Goal: Task Accomplishment & Management: Complete application form

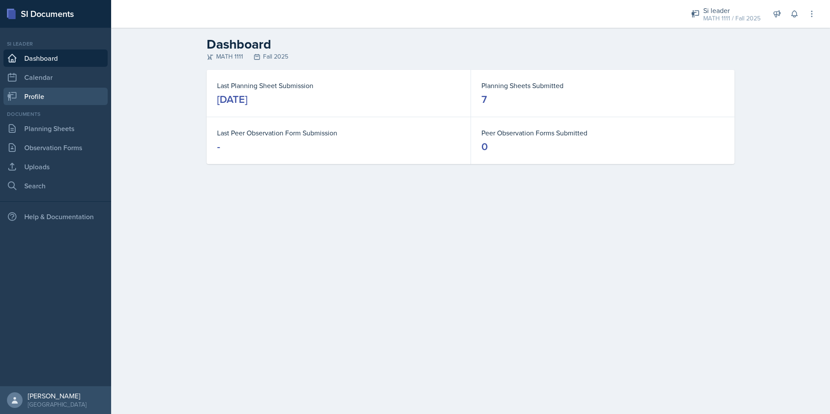
click at [68, 95] on link "Profile" at bounding box center [55, 96] width 104 height 17
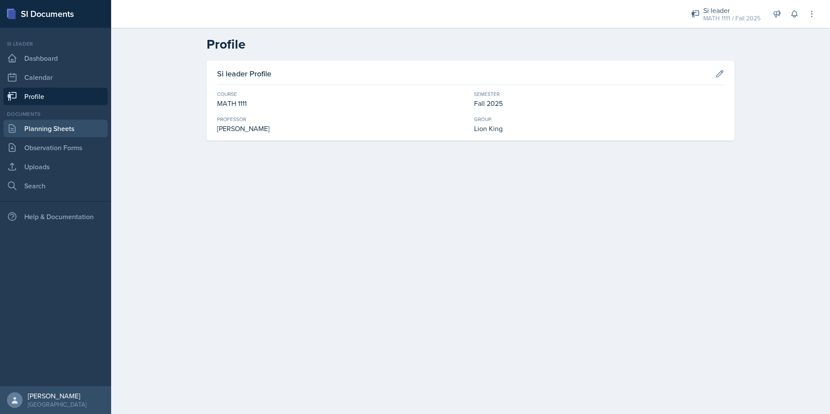
click at [54, 133] on link "Planning Sheets" at bounding box center [55, 128] width 104 height 17
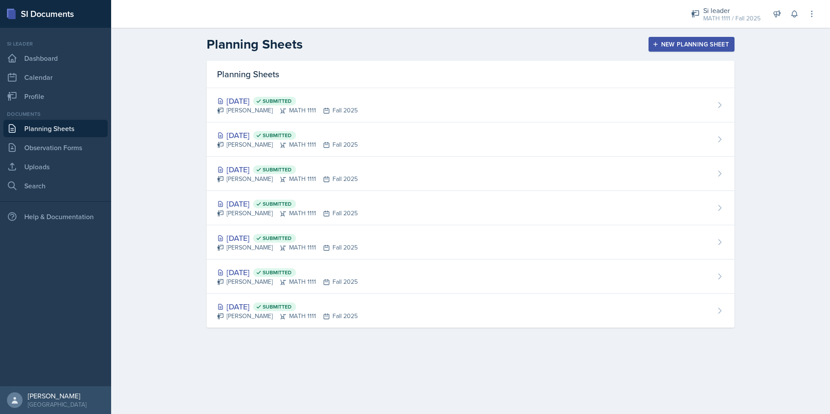
click at [661, 47] on div "New Planning Sheet" at bounding box center [691, 44] width 75 height 7
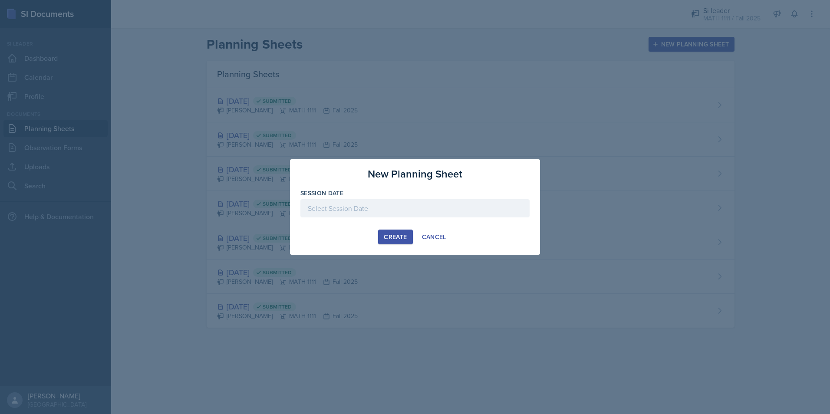
click at [354, 213] on div at bounding box center [415, 208] width 229 height 18
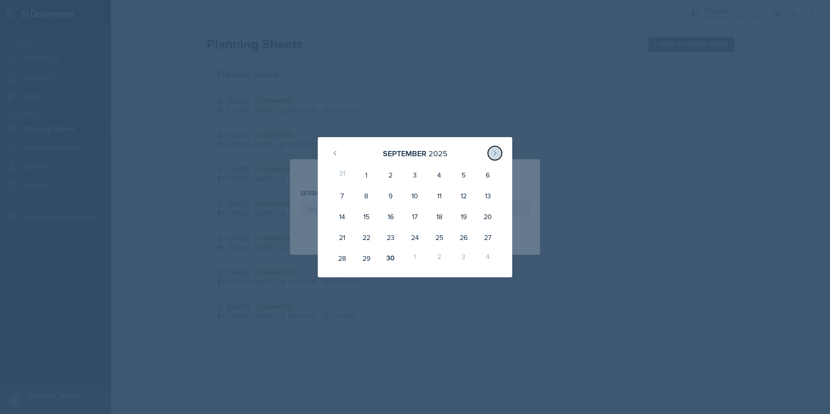
click at [492, 155] on icon at bounding box center [495, 153] width 7 height 7
click at [420, 198] on div "8" at bounding box center [415, 195] width 24 height 21
type input "October 8th, 2025"
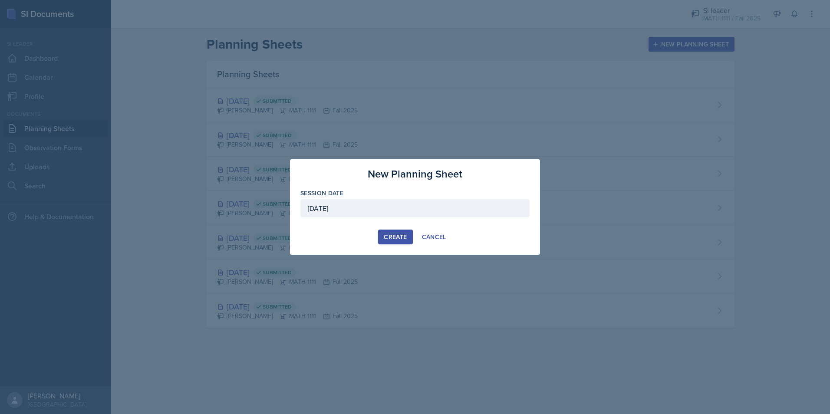
click at [397, 241] on div "Create" at bounding box center [395, 237] width 23 height 7
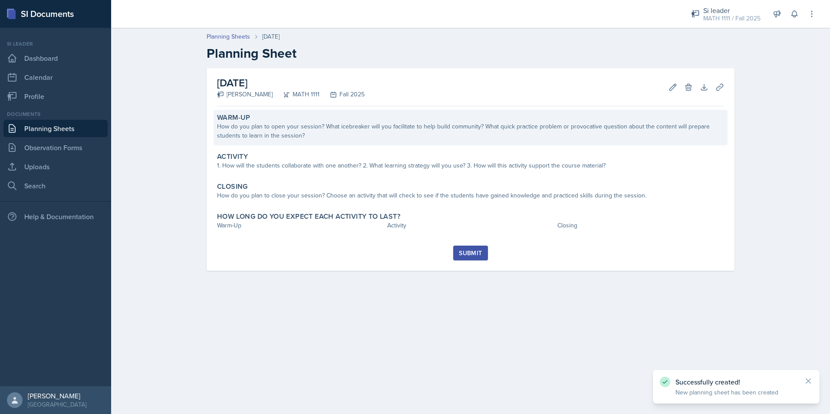
click at [335, 133] on div "How do you plan to open your session? What icebreaker will you facilitate to he…" at bounding box center [470, 131] width 507 height 18
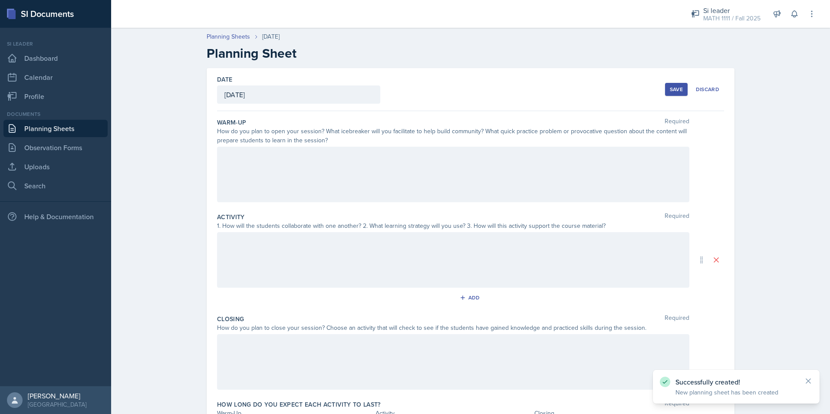
click at [307, 169] on div at bounding box center [453, 175] width 472 height 56
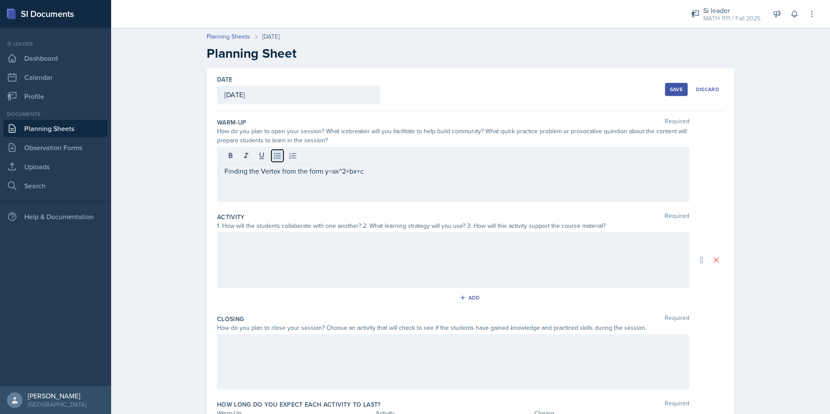
click at [274, 161] on button at bounding box center [277, 156] width 12 height 12
click at [320, 188] on div "Finding the Vertex from the form y=ax^2+bx+c" at bounding box center [453, 175] width 472 height 56
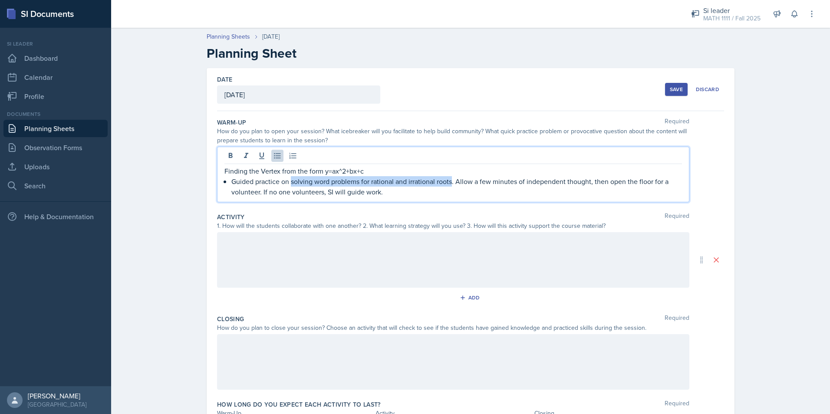
drag, startPoint x: 288, startPoint y: 183, endPoint x: 449, endPoint y: 180, distance: 161.2
click at [449, 180] on p "Guided practice on solving word problems for rational and irrational roots. All…" at bounding box center [456, 186] width 451 height 21
click at [248, 261] on div at bounding box center [453, 260] width 472 height 56
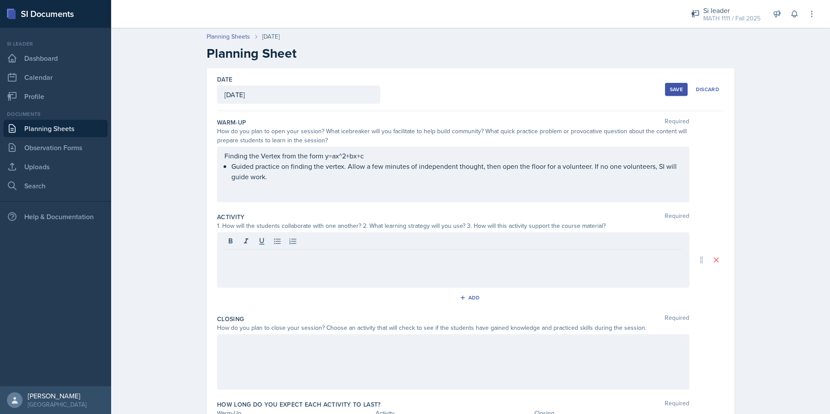
click at [281, 268] on div at bounding box center [453, 260] width 472 height 56
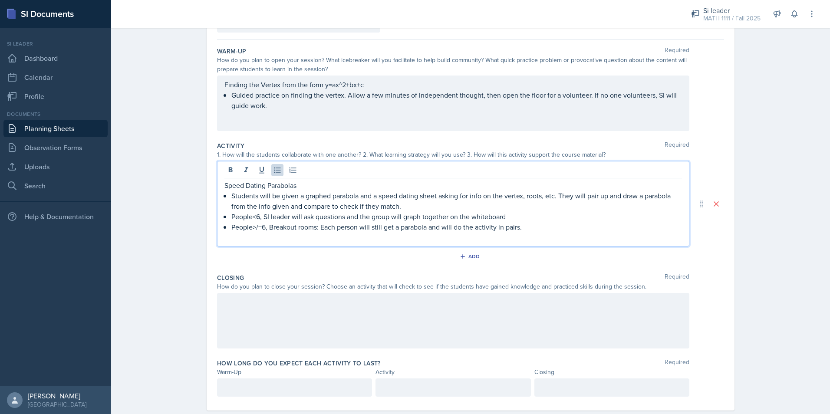
scroll to position [87, 0]
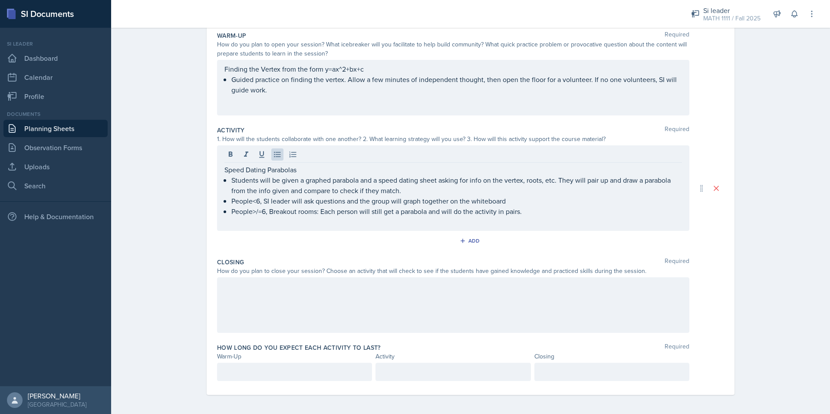
click at [332, 304] on div at bounding box center [453, 306] width 472 height 56
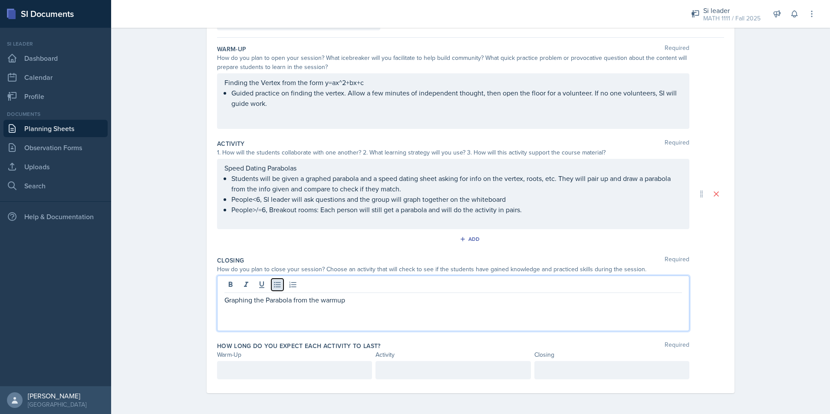
click at [274, 287] on icon at bounding box center [277, 285] width 7 height 6
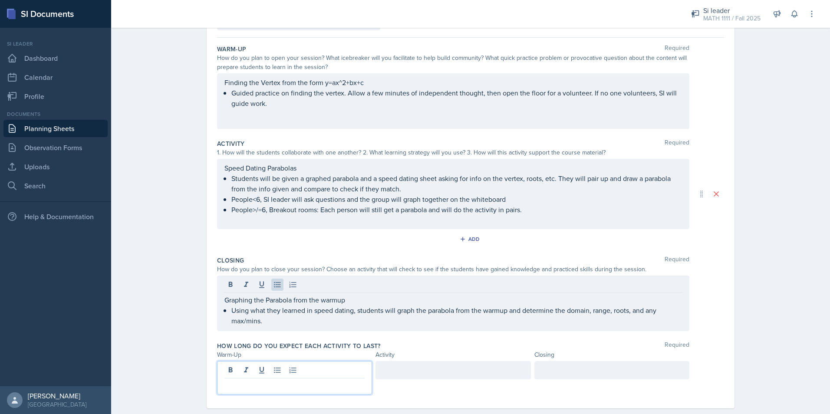
click at [254, 374] on div at bounding box center [294, 377] width 155 height 33
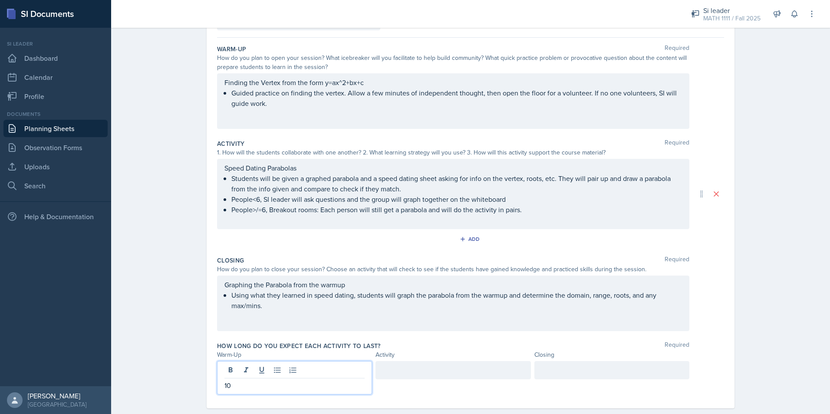
click at [407, 370] on div at bounding box center [453, 370] width 155 height 18
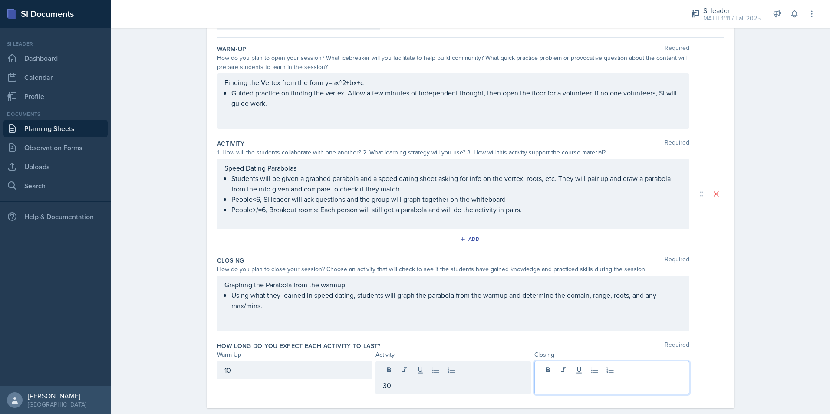
click at [646, 365] on div at bounding box center [612, 377] width 155 height 33
click at [770, 285] on div "Planning Sheets Oct 8th, 2025 Planning Sheet Date October 8th, 2025 September 2…" at bounding box center [470, 189] width 719 height 479
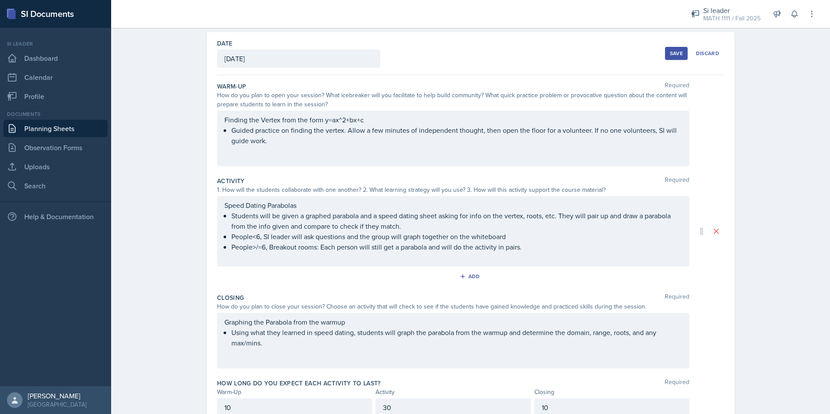
scroll to position [0, 0]
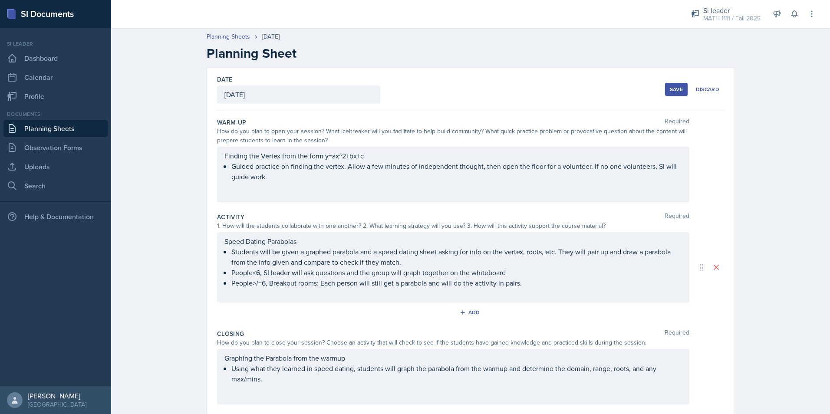
click at [671, 89] on div "Save" at bounding box center [676, 89] width 13 height 7
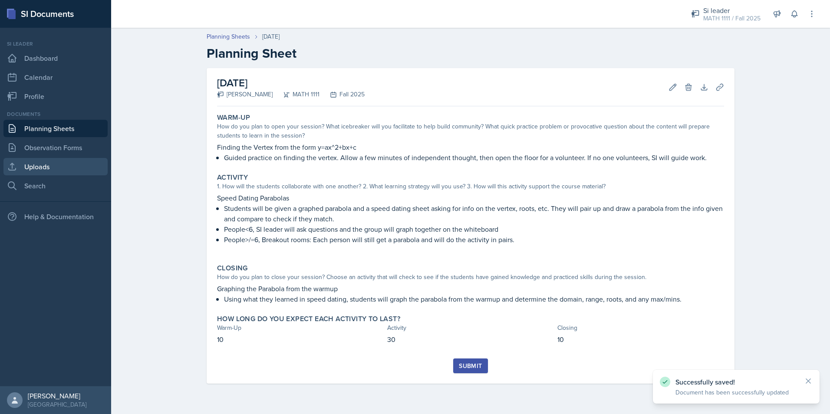
click at [52, 169] on link "Uploads" at bounding box center [55, 166] width 104 height 17
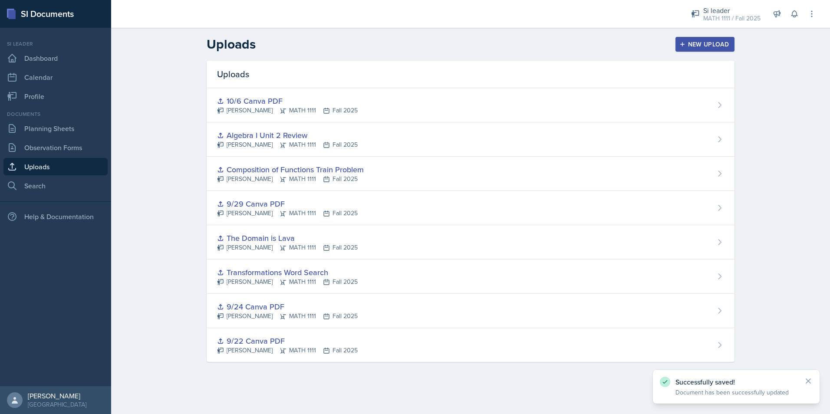
click at [709, 46] on div "New Upload" at bounding box center [705, 44] width 48 height 7
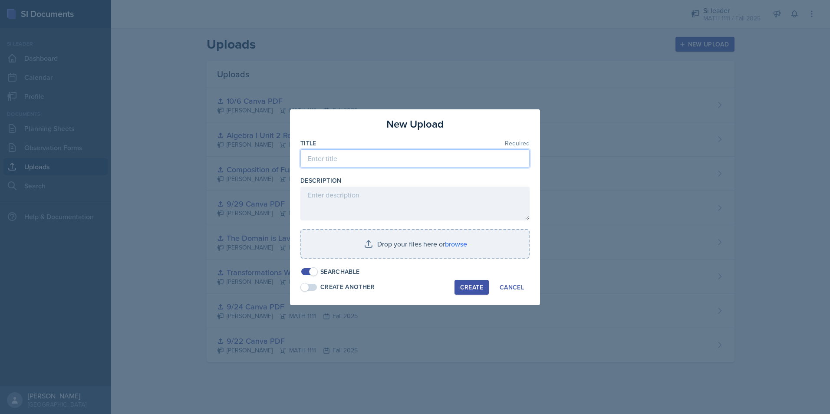
click at [370, 158] on input at bounding box center [415, 158] width 229 height 18
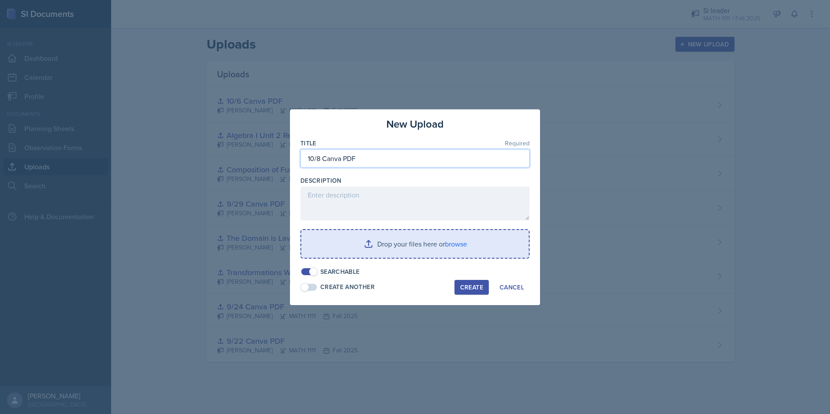
type input "10/8 Canva PDF"
click at [390, 242] on input "file" at bounding box center [415, 244] width 228 height 28
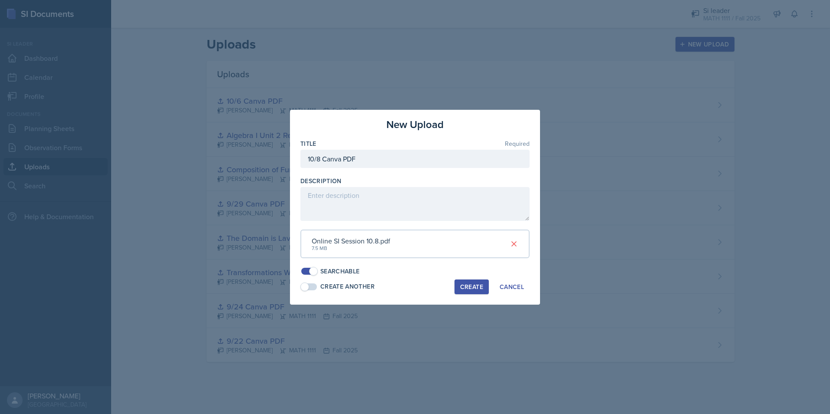
click at [467, 287] on div "Create" at bounding box center [471, 287] width 23 height 7
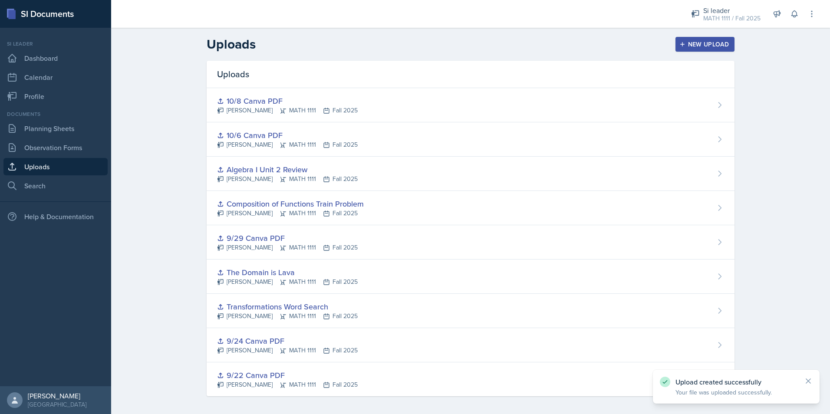
click at [684, 49] on button "New Upload" at bounding box center [705, 44] width 59 height 15
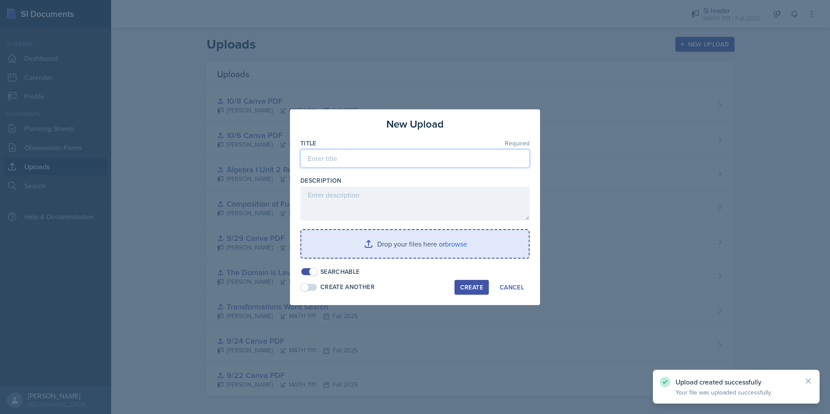
click at [330, 161] on input at bounding box center [415, 158] width 229 height 18
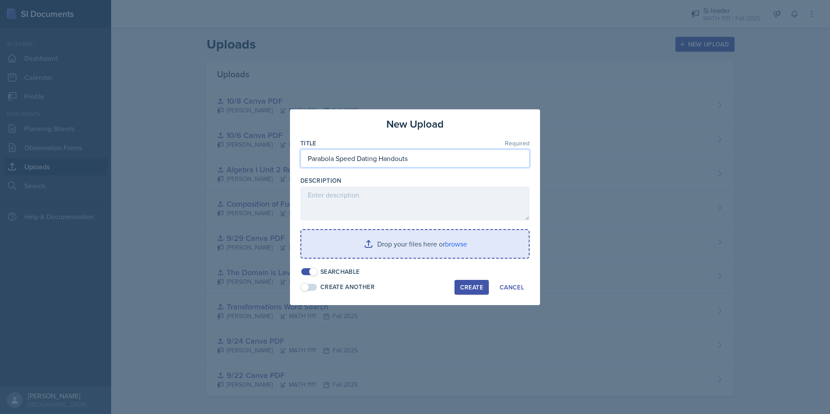
type input "Parabola Speed Dating Handouts"
click at [425, 253] on input "file" at bounding box center [415, 244] width 228 height 28
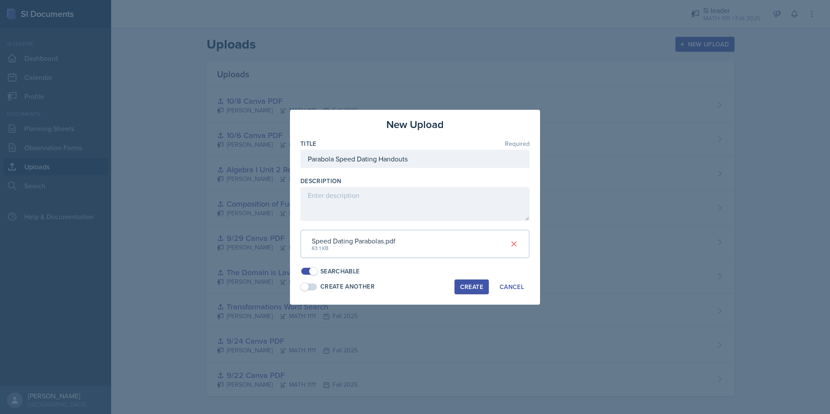
click at [469, 288] on div "Create" at bounding box center [471, 287] width 23 height 7
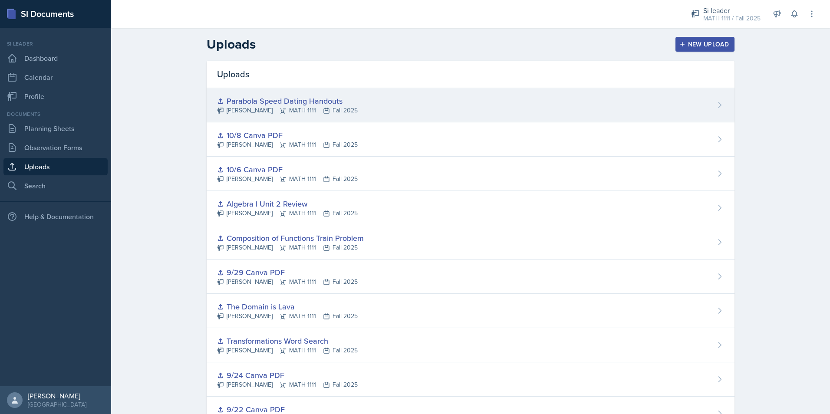
click at [310, 99] on div "Parabola Speed Dating Handouts" at bounding box center [287, 101] width 141 height 12
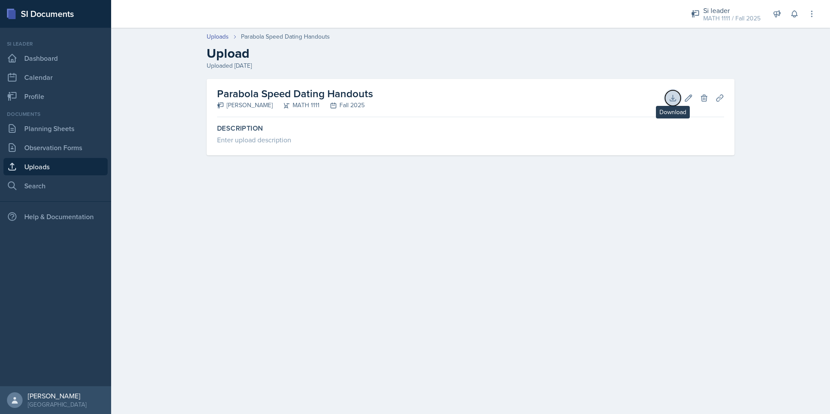
click at [668, 102] on button "Download" at bounding box center [673, 98] width 16 height 16
click at [688, 96] on icon at bounding box center [688, 98] width 9 height 9
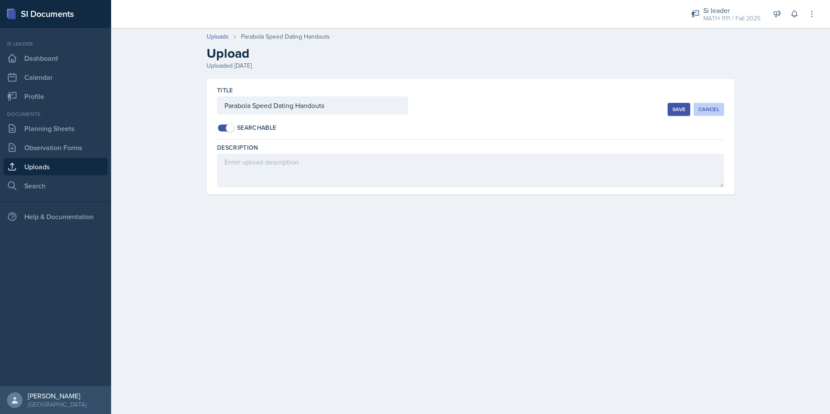
click at [712, 105] on button "Cancel" at bounding box center [709, 109] width 30 height 13
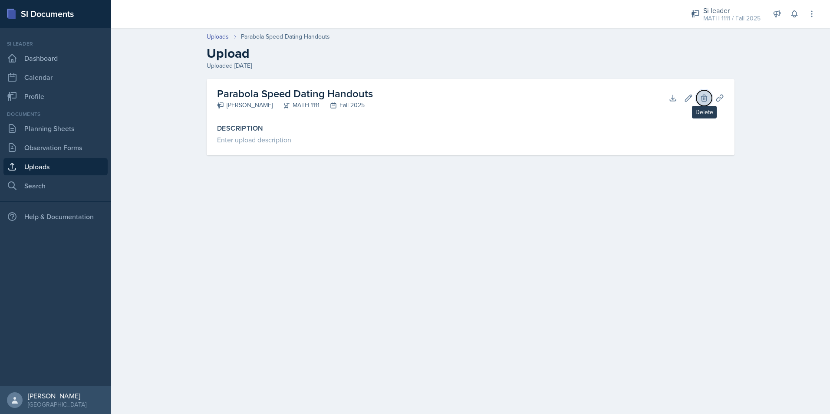
click at [707, 95] on icon at bounding box center [704, 98] width 9 height 9
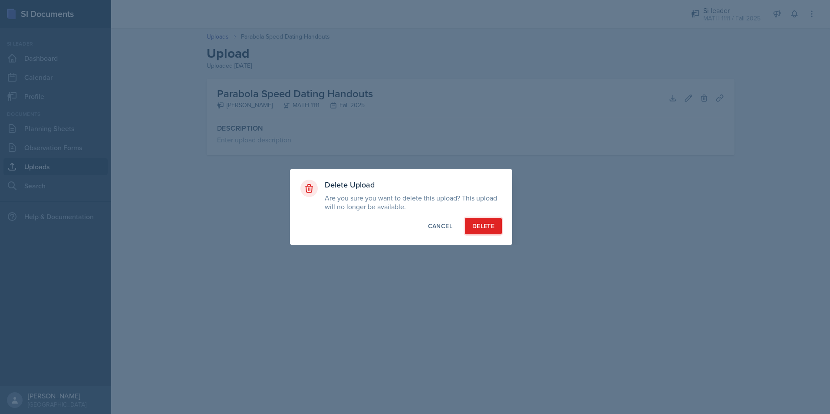
click at [479, 229] on div "Delete" at bounding box center [483, 226] width 22 height 9
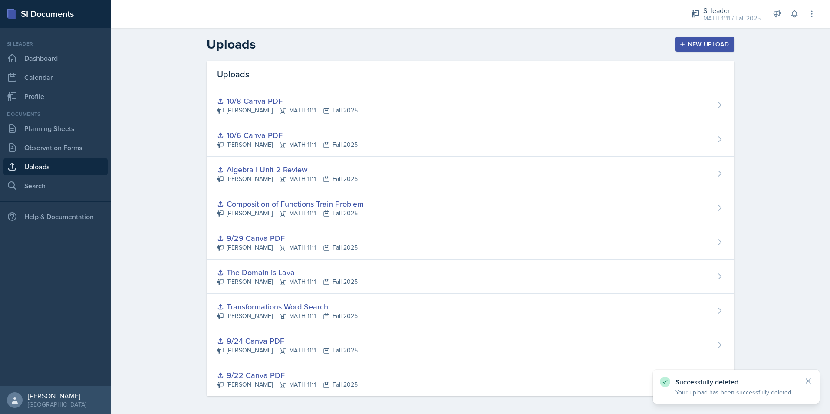
click at [686, 41] on div "New Upload" at bounding box center [705, 44] width 48 height 7
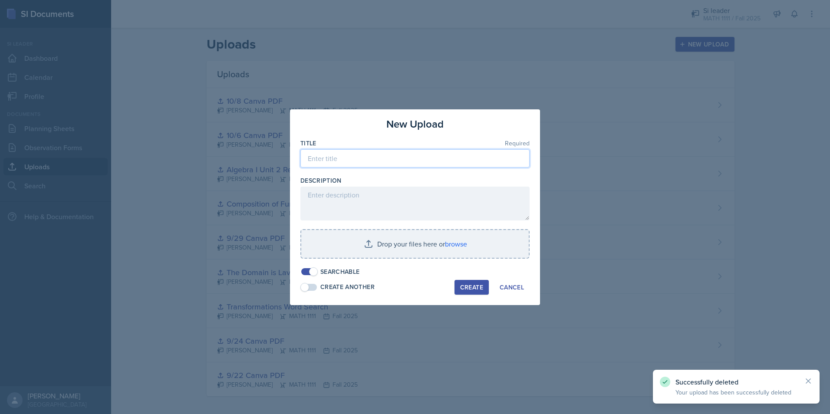
click at [396, 160] on input at bounding box center [415, 158] width 229 height 18
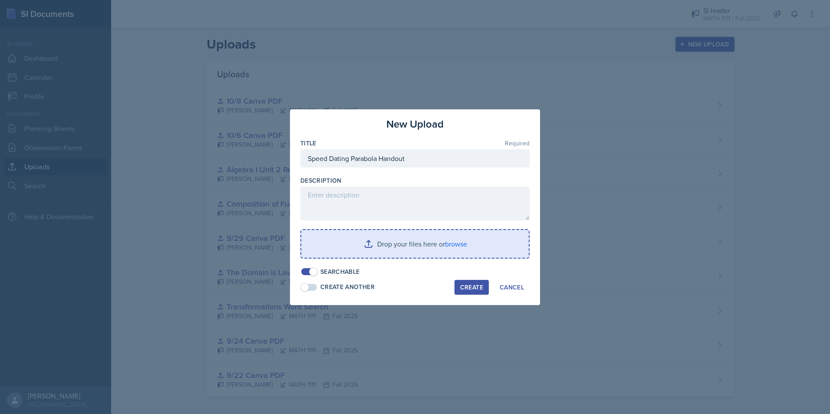
click at [395, 247] on input "file" at bounding box center [415, 244] width 228 height 28
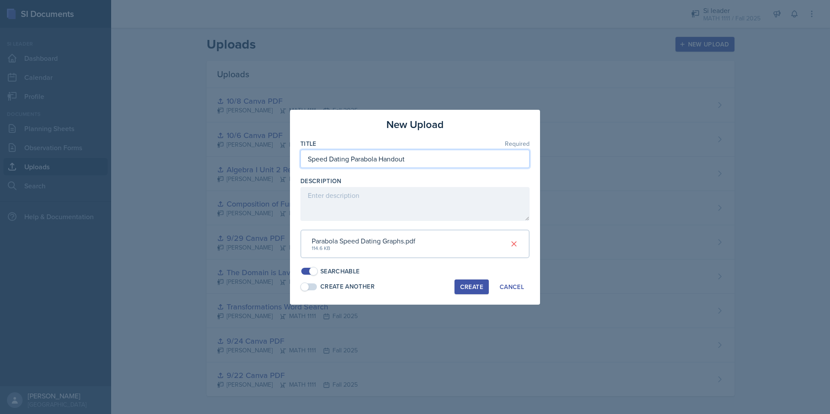
drag, startPoint x: 381, startPoint y: 161, endPoint x: 434, endPoint y: 161, distance: 53.0
click at [434, 161] on input "Speed Dating Parabola Handout" at bounding box center [415, 159] width 229 height 18
type input "Speed Dating Parabola Graphs"
click at [477, 287] on div "Create" at bounding box center [471, 287] width 23 height 7
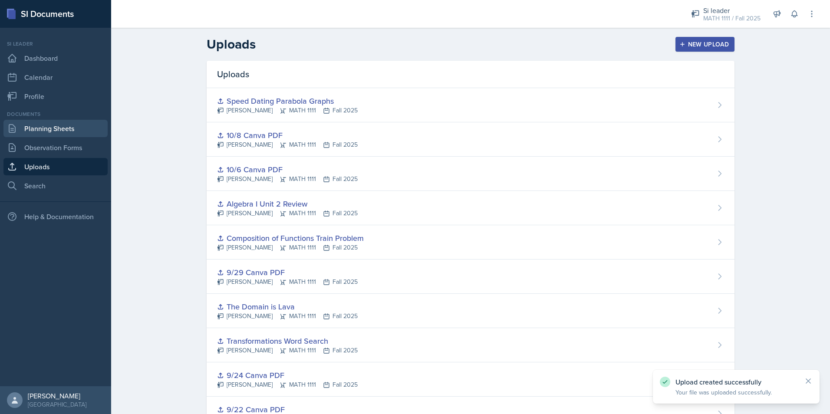
click at [61, 136] on link "Planning Sheets" at bounding box center [55, 128] width 104 height 17
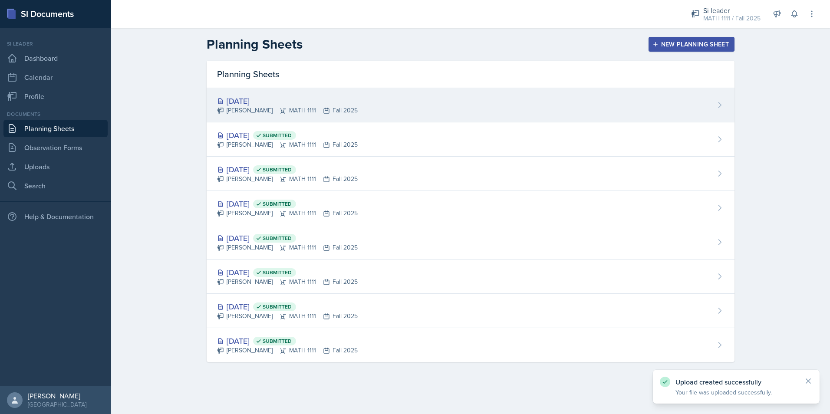
click at [244, 102] on div "[DATE]" at bounding box center [287, 101] width 141 height 12
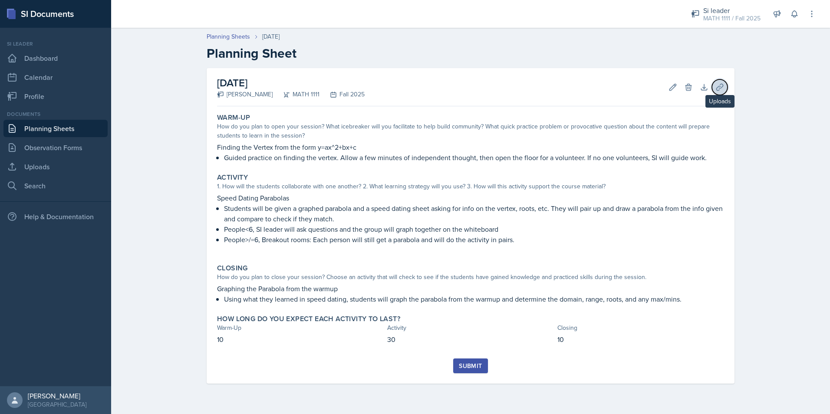
click at [716, 85] on icon at bounding box center [720, 87] width 9 height 9
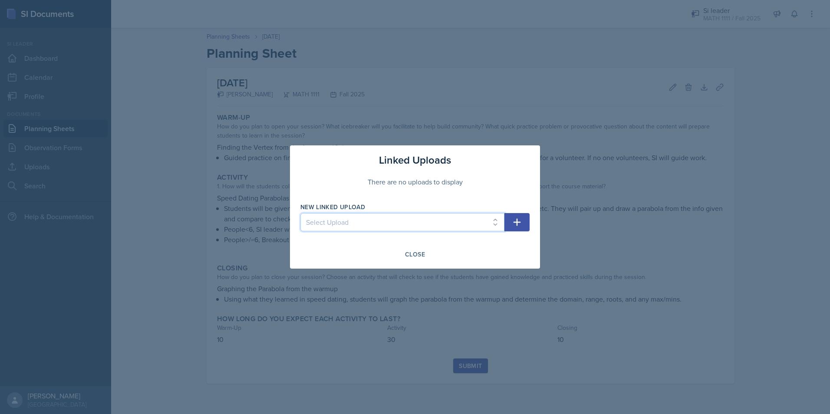
click at [378, 217] on select "Select Upload 9/22 Canva PDF 9/24 Canva PDF Transformations Word Search The Dom…" at bounding box center [403, 222] width 204 height 18
select select "dae2dc49-fba1-4724-a8a3-ca457667d393"
click at [301, 213] on select "Select Upload 9/22 Canva PDF 9/24 Canva PDF Transformations Word Search The Dom…" at bounding box center [403, 222] width 204 height 18
click at [513, 220] on icon "button" at bounding box center [517, 222] width 10 height 10
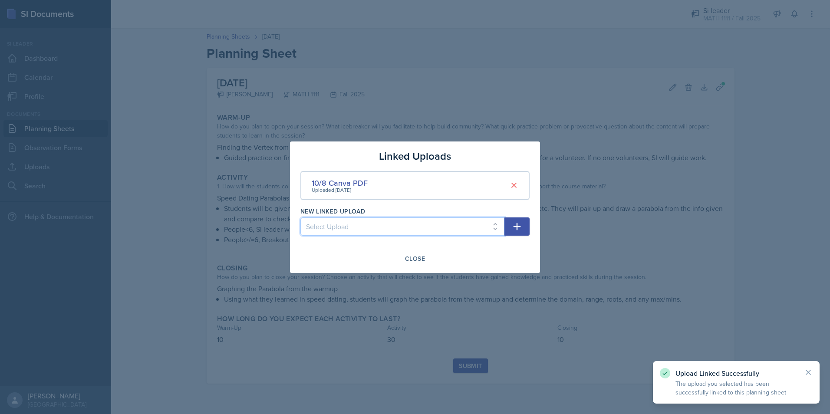
click at [390, 227] on select "Select Upload 9/22 Canva PDF 9/24 Canva PDF Transformations Word Search The Dom…" at bounding box center [403, 227] width 204 height 18
select select "c709b26a-3e2d-478c-8a32-eee145e98e3b"
click at [301, 218] on select "Select Upload 9/22 Canva PDF 9/24 Canva PDF Transformations Word Search The Dom…" at bounding box center [403, 227] width 204 height 18
click at [522, 228] on icon "button" at bounding box center [517, 226] width 10 height 10
select select
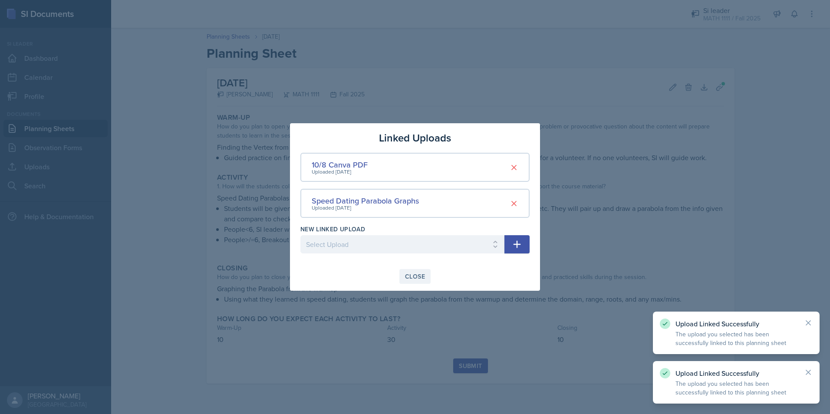
click at [419, 283] on button "Close" at bounding box center [415, 276] width 31 height 15
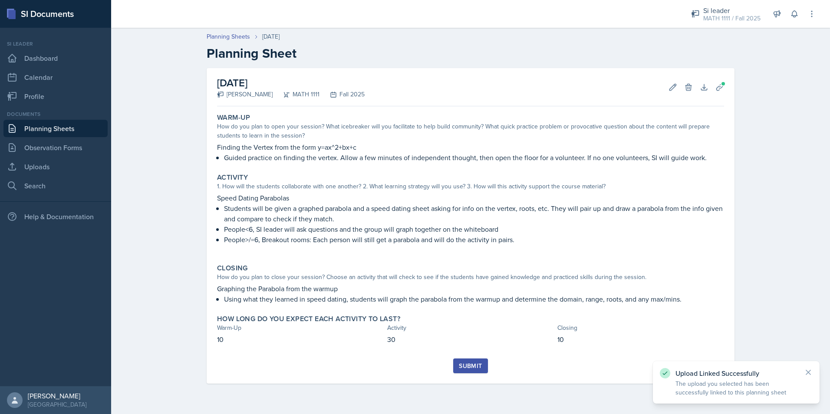
click at [478, 365] on div "Submit" at bounding box center [470, 366] width 23 height 7
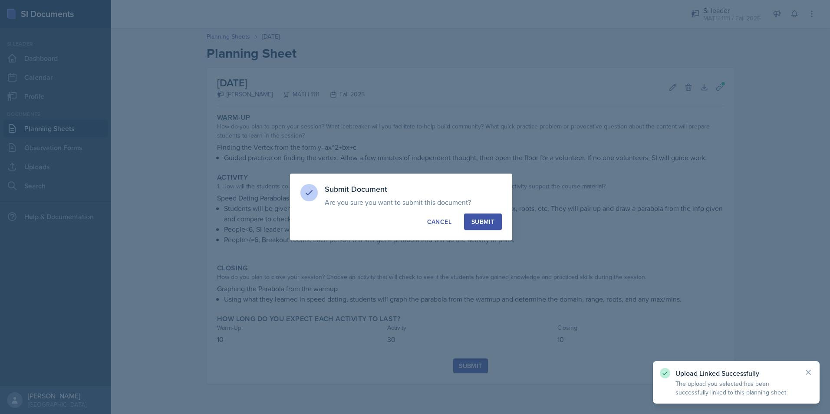
click at [491, 226] on div "Submit" at bounding box center [483, 222] width 23 height 9
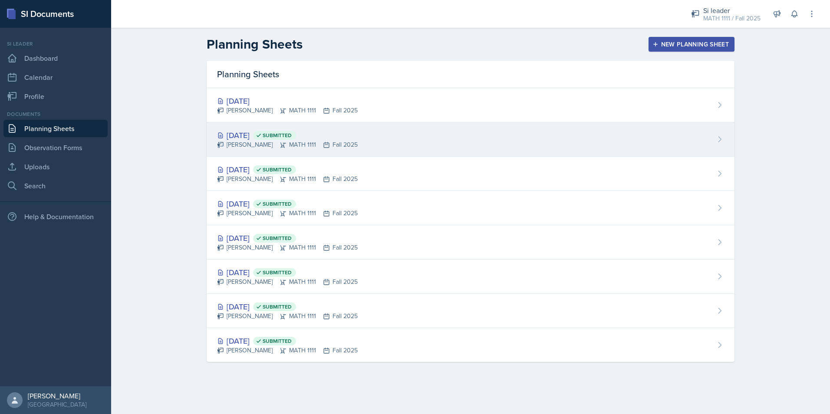
click at [240, 137] on div "[DATE] Submitted" at bounding box center [287, 135] width 141 height 12
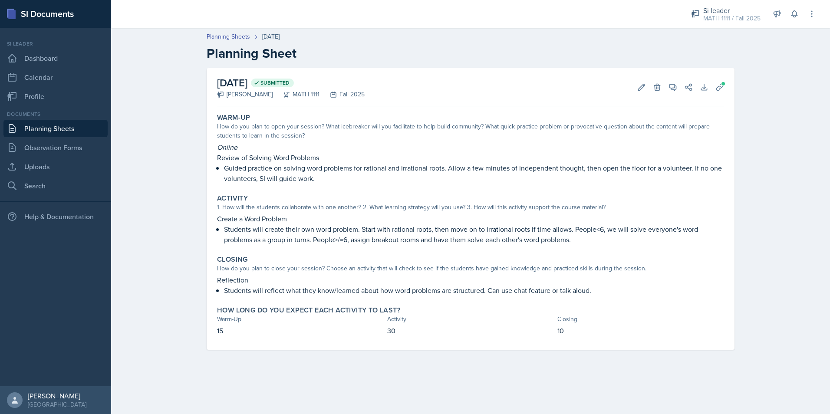
click at [224, 167] on div "Online Review of Solving Word Problems Guided practice on solving word problems…" at bounding box center [470, 163] width 507 height 42
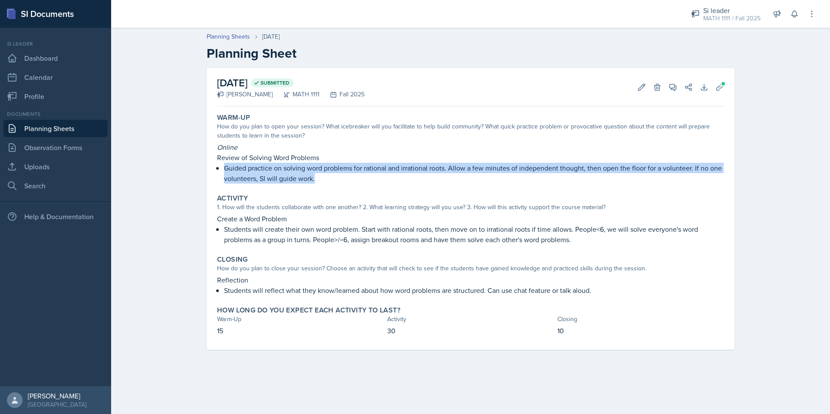
drag, startPoint x: 225, startPoint y: 167, endPoint x: 321, endPoint y: 176, distance: 97.2
click at [321, 176] on p "Guided practice on solving word problems for rational and irrational roots. All…" at bounding box center [474, 173] width 500 height 21
copy p "Guided practice on solving word problems for rational and irrational roots. All…"
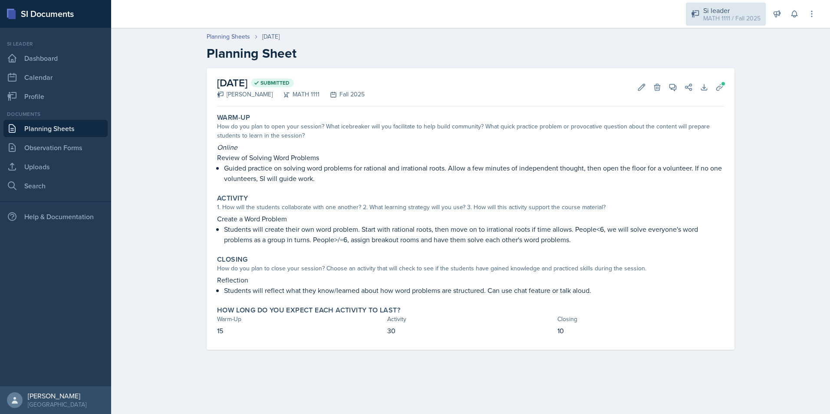
click at [716, 13] on div "Si leader" at bounding box center [732, 10] width 57 height 10
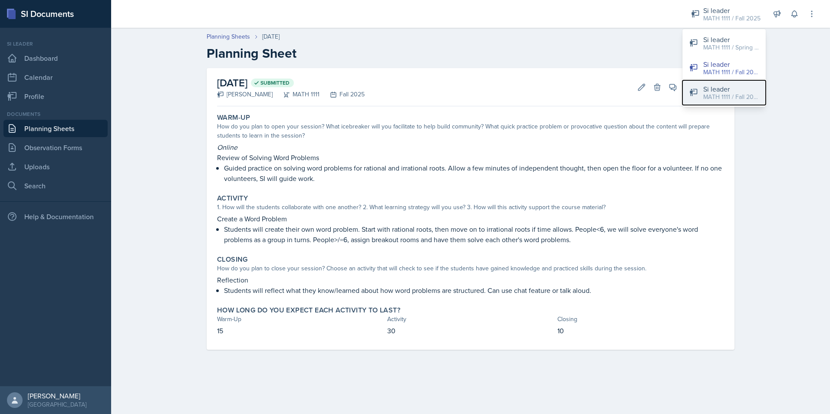
click at [703, 93] on button "Si leader MATH 1111 / Fall 2025" at bounding box center [724, 92] width 83 height 25
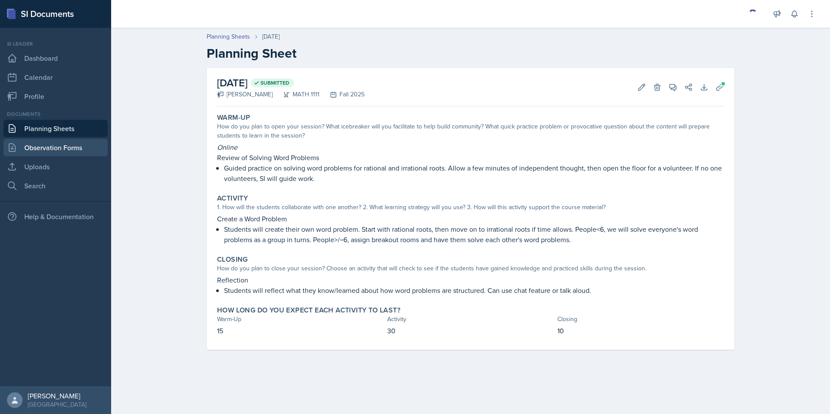
click at [48, 147] on link "Observation Forms" at bounding box center [55, 147] width 104 height 17
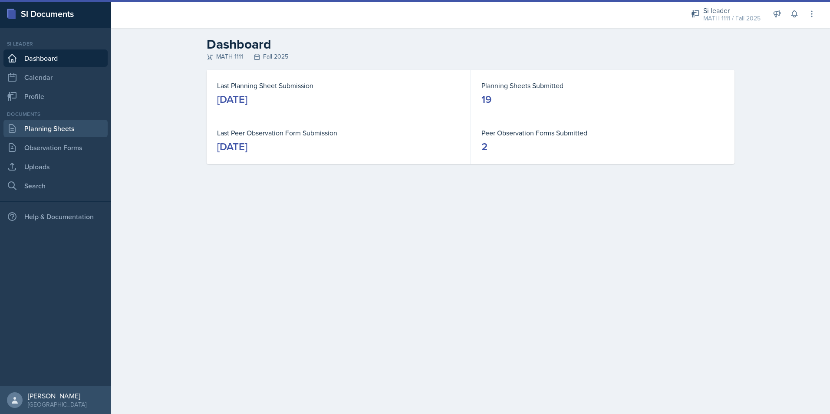
click at [53, 130] on link "Planning Sheets" at bounding box center [55, 128] width 104 height 17
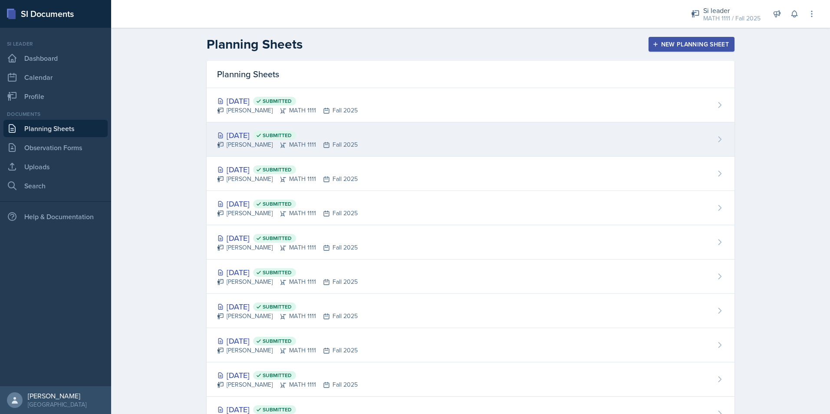
click at [268, 134] on div "[DATE] Submitted" at bounding box center [287, 135] width 141 height 12
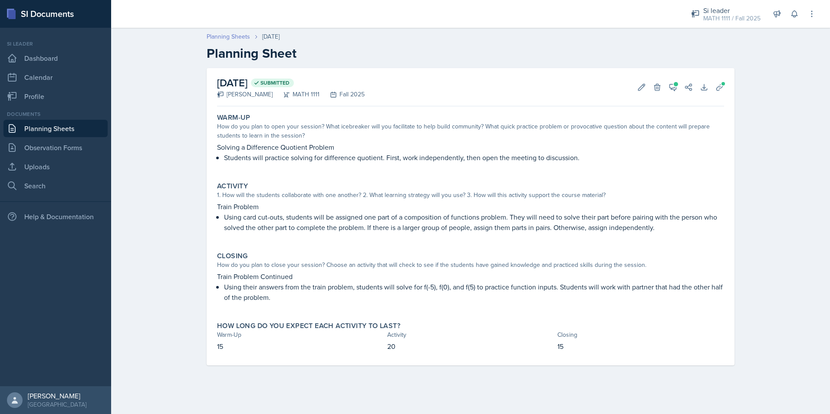
click at [235, 36] on link "Planning Sheets" at bounding box center [228, 36] width 43 height 9
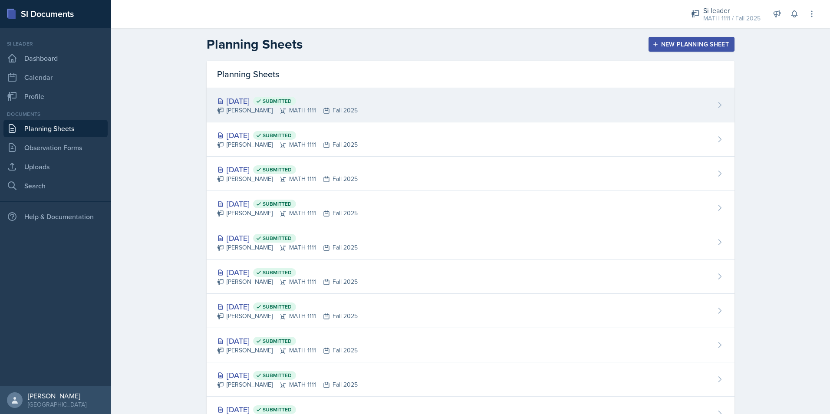
click at [244, 102] on div "[DATE] Submitted" at bounding box center [287, 101] width 141 height 12
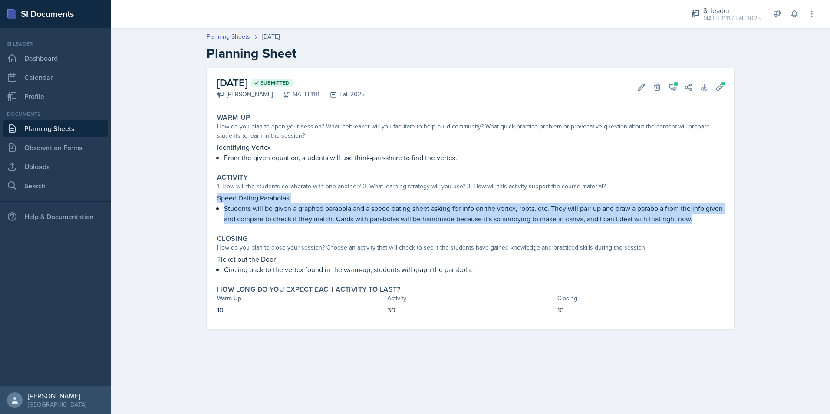
drag, startPoint x: 218, startPoint y: 199, endPoint x: 718, endPoint y: 220, distance: 500.3
click at [718, 220] on div "Speed Dating Parabolas Students will be given a graphed parabola and a speed da…" at bounding box center [470, 208] width 507 height 31
drag, startPoint x: 718, startPoint y: 220, endPoint x: 671, endPoint y: 87, distance: 141.1
click at [671, 87] on icon at bounding box center [673, 87] width 9 height 9
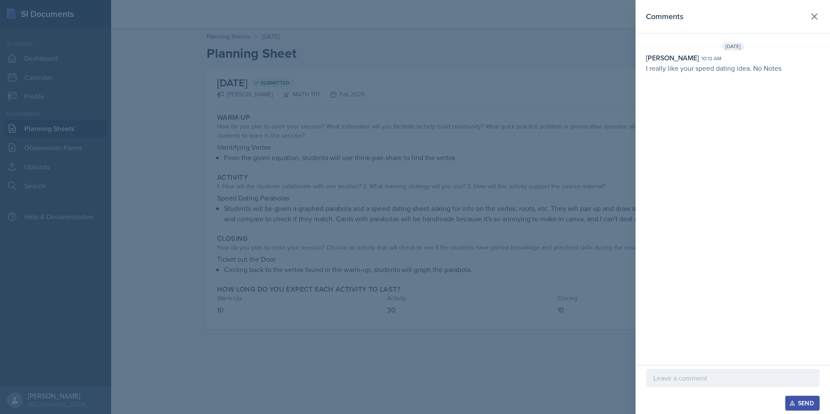
click at [596, 121] on div at bounding box center [415, 207] width 830 height 414
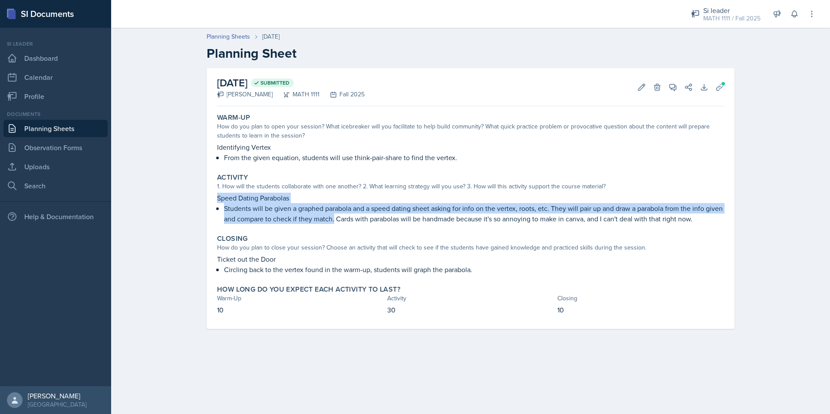
drag, startPoint x: 217, startPoint y: 197, endPoint x: 353, endPoint y: 220, distance: 137.4
click at [353, 220] on div "Speed Dating Parabolas Students will be given a graphed parabola and a speed da…" at bounding box center [470, 208] width 507 height 31
copy div "Speed Dating Parabolas Students will be given a graphed parabola and a speed da…"
click at [700, 202] on p "Speed Dating Parabolas" at bounding box center [470, 198] width 507 height 10
